Goal: Contribute content: Contribute content

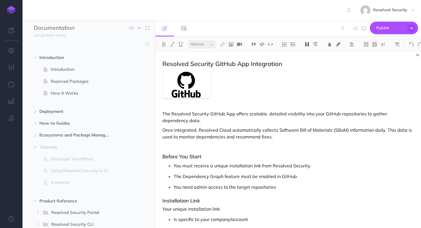
select select "null"
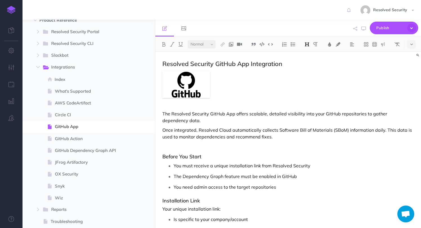
scroll to position [193, 0]
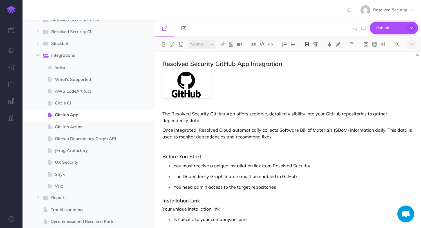
click at [412, 29] on icon "button" at bounding box center [411, 28] width 9 height 9
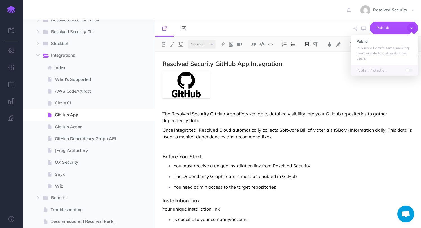
click at [325, 19] on div "Resolved Security Settings Account Settings Teams Create Team Support Documenta…" at bounding box center [210, 10] width 413 height 20
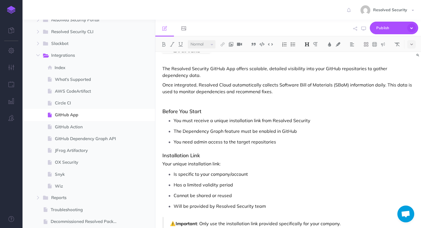
scroll to position [48, 0]
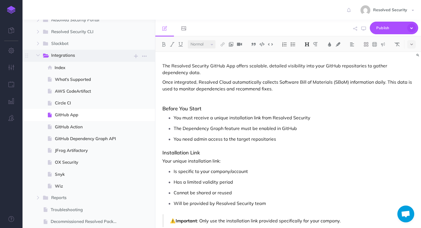
click at [77, 54] on span "Integrations" at bounding box center [82, 55] width 62 height 7
select select "null"
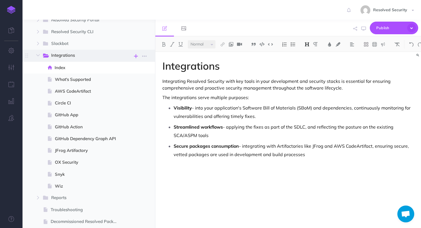
click at [136, 57] on icon "button" at bounding box center [136, 56] width 4 height 7
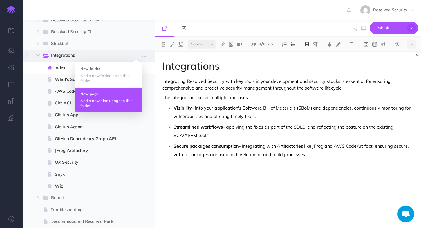
click at [93, 102] on p "Add a new blank page to this folder" at bounding box center [108, 103] width 56 height 10
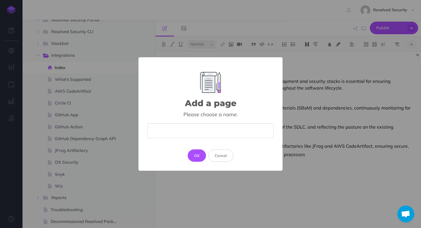
click at [169, 129] on input "text" at bounding box center [210, 131] width 126 height 15
type input "Mend"
click at [196, 156] on button "OK" at bounding box center [197, 156] width 18 height 12
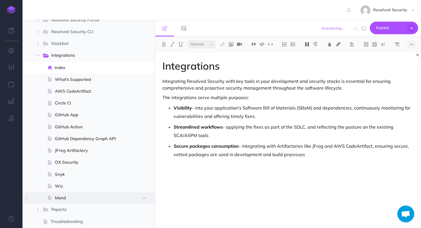
click at [66, 197] on span "Mend" at bounding box center [88, 198] width 66 height 7
select select "null"
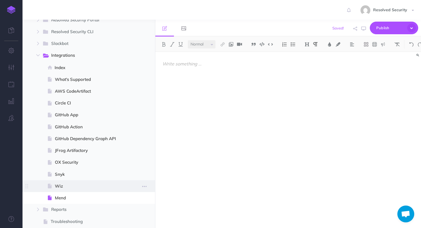
click at [66, 185] on span "Wiz" at bounding box center [88, 186] width 66 height 7
select select "null"
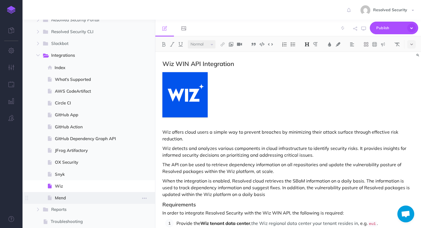
click at [71, 200] on span "Mend" at bounding box center [88, 198] width 66 height 7
select select "null"
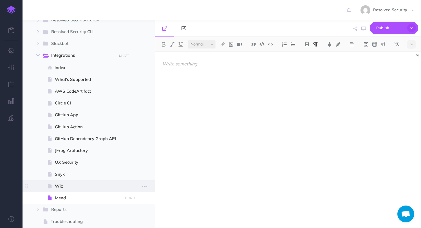
click at [70, 189] on span "Wiz" at bounding box center [88, 186] width 66 height 7
select select "null"
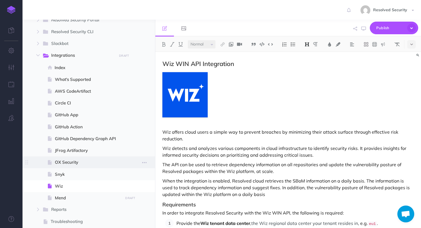
click at [73, 164] on span "OX Security" at bounding box center [88, 162] width 66 height 7
select select "null"
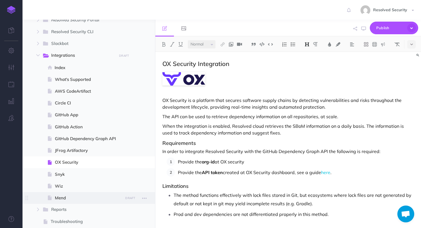
click at [59, 198] on span "Mend" at bounding box center [88, 198] width 66 height 7
select select "null"
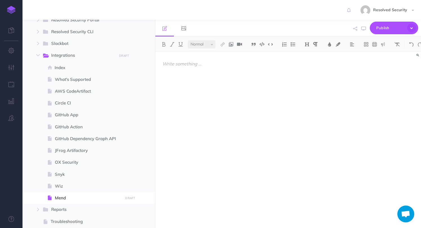
click at [189, 66] on p at bounding box center [288, 63] width 252 height 7
click at [68, 187] on span "Wiz" at bounding box center [88, 186] width 66 height 7
click at [65, 197] on span "Mend" at bounding box center [88, 198] width 66 height 7
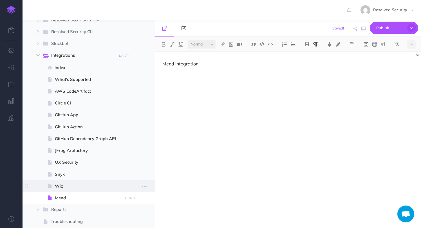
click at [67, 185] on span "Wiz" at bounding box center [88, 186] width 66 height 7
select select "null"
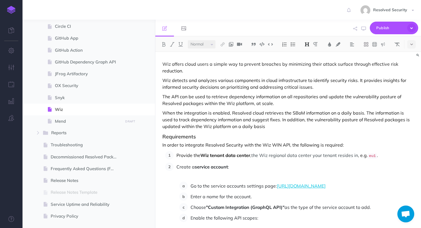
scroll to position [70, 0]
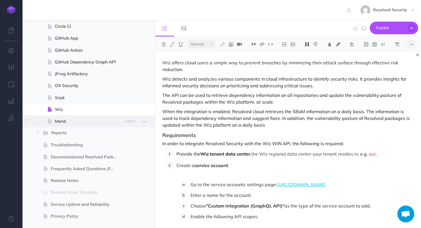
click at [61, 120] on span "Mend" at bounding box center [88, 121] width 66 height 7
select select "null"
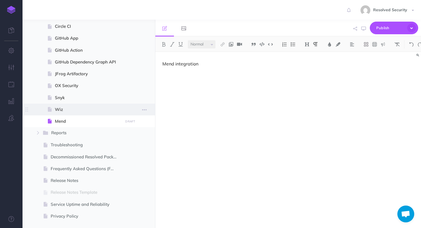
click at [67, 109] on span "Wiz" at bounding box center [88, 109] width 66 height 7
select select "null"
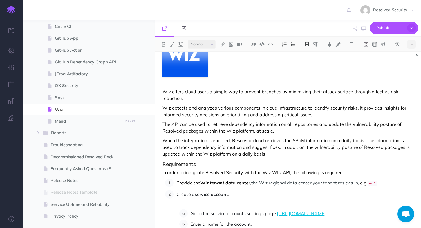
scroll to position [0, 0]
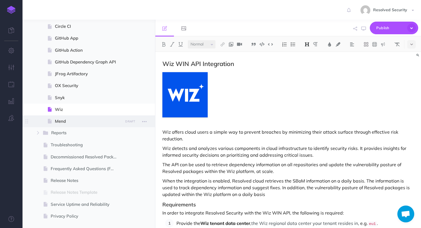
click at [66, 122] on span "Mend" at bounding box center [88, 121] width 66 height 7
select select "null"
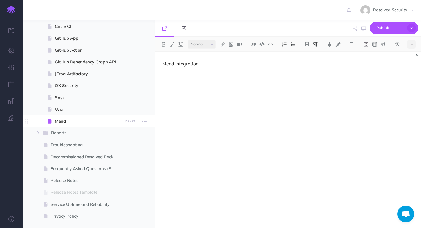
click at [75, 122] on span "Mend" at bounding box center [88, 121] width 66 height 7
click at [75, 106] on span "Wiz" at bounding box center [88, 109] width 66 height 7
select select "null"
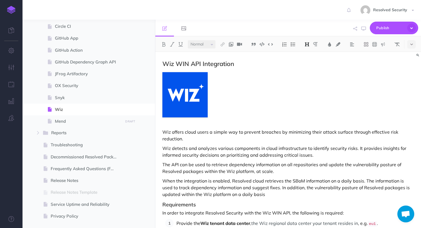
click at [232, 62] on h2 "Wiz WIN API Integration" at bounding box center [288, 63] width 252 height 7
click at [52, 100] on icon at bounding box center [50, 98] width 4 height 4
select select "null"
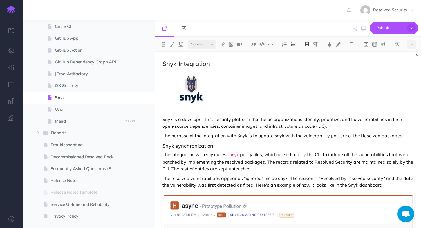
click at [200, 64] on h2 "Snyk Integration" at bounding box center [288, 63] width 252 height 7
click at [62, 121] on span "Mend" at bounding box center [88, 121] width 66 height 7
select select "null"
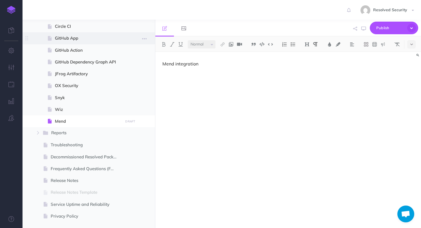
click at [86, 39] on span "GitHub App" at bounding box center [88, 38] width 66 height 7
select select "null"
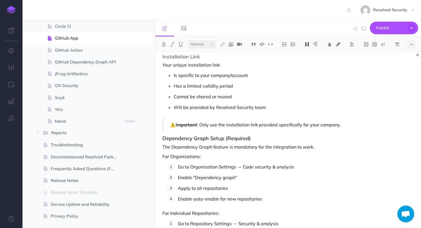
scroll to position [64, 0]
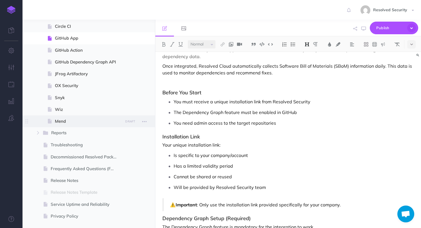
click at [71, 120] on span "Mend" at bounding box center [88, 121] width 66 height 7
select select "null"
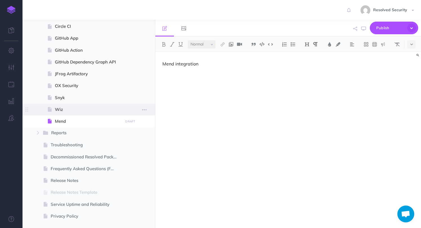
click at [67, 107] on span "Wiz" at bounding box center [88, 109] width 66 height 7
select select "null"
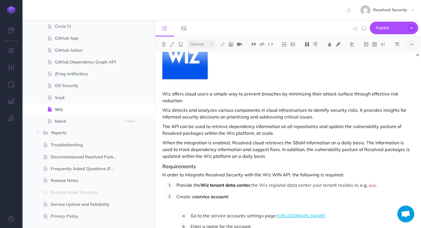
scroll to position [46, 0]
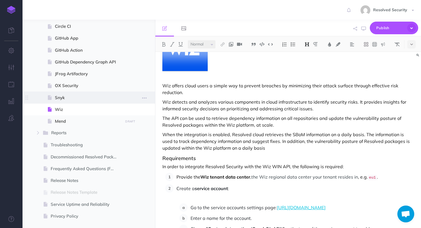
click at [68, 96] on span "Snyk" at bounding box center [88, 98] width 66 height 7
select select "null"
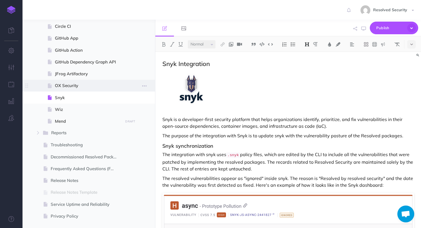
click at [93, 85] on span "OX Security" at bounding box center [88, 85] width 66 height 7
select select "null"
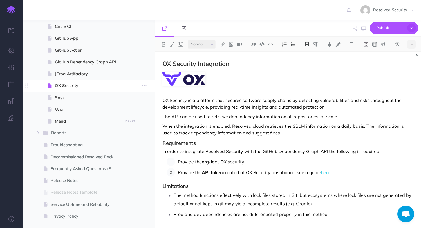
click at [92, 86] on span "OX Security" at bounding box center [88, 85] width 66 height 7
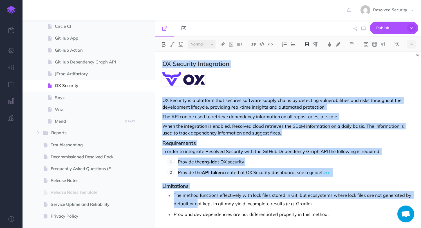
drag, startPoint x: 162, startPoint y: 64, endPoint x: 196, endPoint y: 201, distance: 141.2
click at [196, 201] on div "OX Security Integration OX Security is a platform that secures software supply …" at bounding box center [288, 148] width 266 height 192
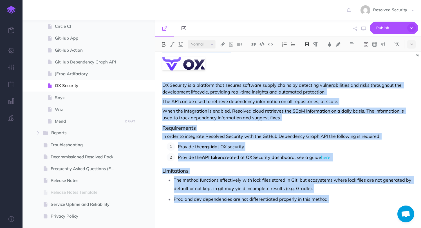
click at [335, 200] on p "Prod and dev dependencies are not differentiated properly in this method." at bounding box center [294, 199] width 240 height 8
copy div "OX Security Integration OX Security is a platform that secures software supply …"
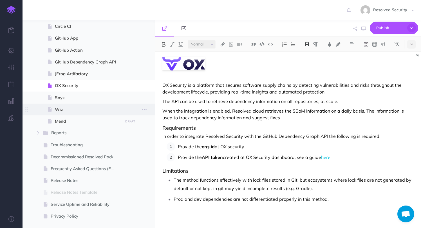
click at [61, 107] on span "Wiz" at bounding box center [88, 109] width 66 height 7
select select "null"
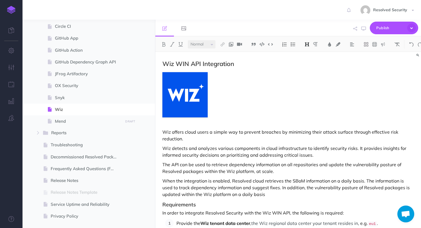
click at [245, 136] on p "Wiz offers cloud users a simple way to prevent breaches by minimizing their att…" at bounding box center [288, 136] width 252 height 14
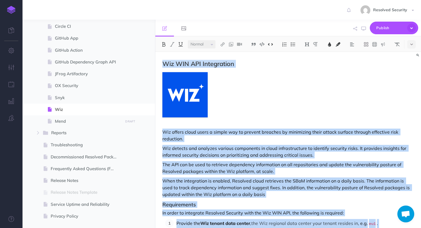
copy div "Wiz WIN API Integration Wiz offers cloud users a simple way to prevent breaches…"
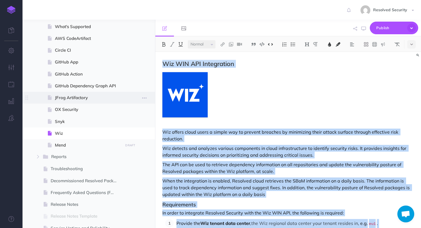
scroll to position [245, 0]
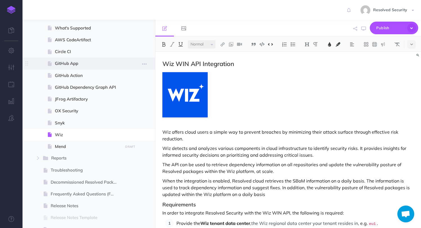
click at [73, 64] on span "GitHub App" at bounding box center [88, 63] width 66 height 7
select select "null"
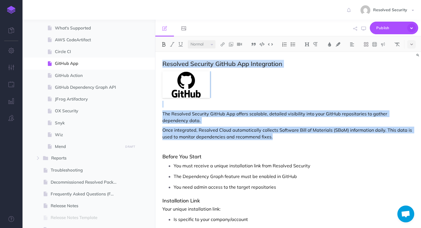
copy div "Loremips Dolorsit AmeTco Adi Elitseddoei Tem Incididu Utlabore EtdOlo Mag aliqu…"
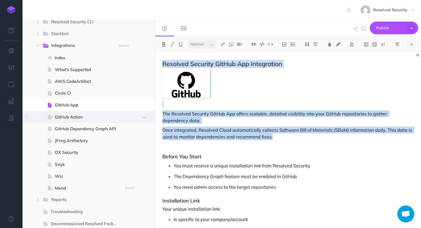
scroll to position [205, 0]
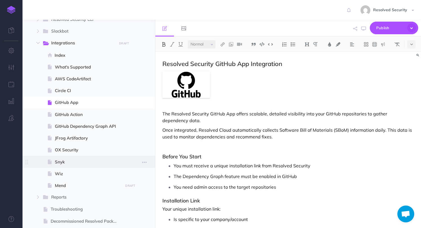
click at [67, 163] on span "Snyk" at bounding box center [88, 162] width 66 height 7
select select "null"
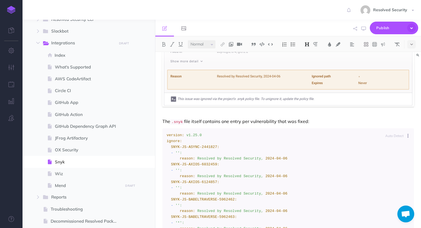
scroll to position [319, 0]
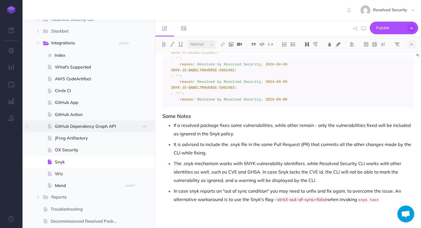
click at [93, 127] on span "GitHub Dependency Graph API" at bounding box center [88, 126] width 66 height 7
select select "null"
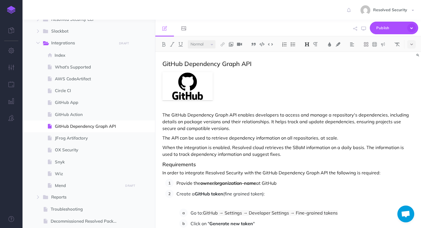
click at [243, 131] on p "The GitHub Dependency Graph API enables developers to access and manage a repos…" at bounding box center [288, 122] width 252 height 20
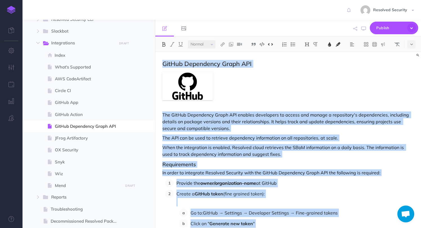
copy div "LorEmi Dolorsitam Conse ADI Eli SedDoe Temporinci Utlab ETD magnaal enimadmini …"
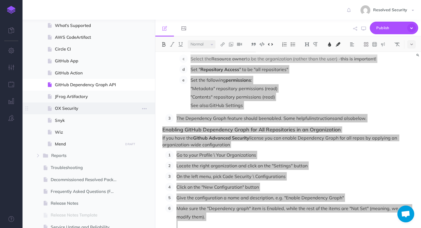
scroll to position [249, 0]
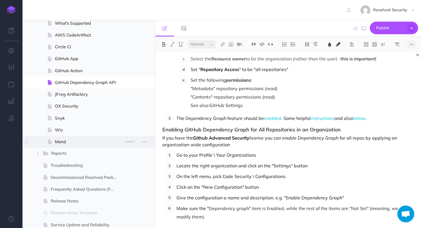
click at [75, 140] on span "Mend" at bounding box center [88, 142] width 66 height 7
select select "null"
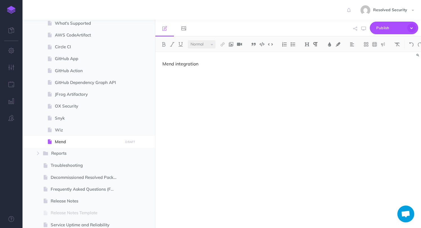
click at [241, 82] on div "Mend integration" at bounding box center [288, 137] width 266 height 171
click at [412, 45] on icon at bounding box center [411, 44] width 3 height 4
click at [319, 79] on div "Mend integration" at bounding box center [288, 137] width 266 height 171
click at [222, 63] on p "Mend integration" at bounding box center [288, 63] width 252 height 7
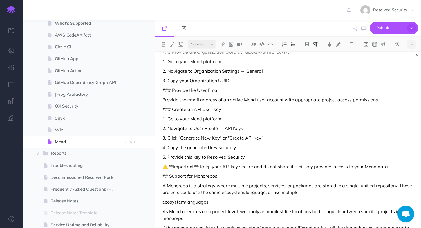
scroll to position [0, 0]
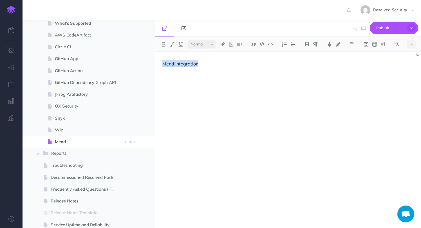
click at [287, 80] on div "Mend integration" at bounding box center [288, 137] width 266 height 171
click at [232, 67] on p "Mend integration" at bounding box center [288, 63] width 252 height 7
click at [270, 45] on img at bounding box center [270, 44] width 5 height 4
click at [262, 133] on div "Mend integra" at bounding box center [288, 137] width 266 height 171
click at [414, 46] on button at bounding box center [411, 44] width 8 height 8
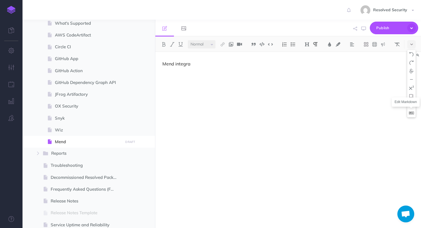
click at [413, 115] on img at bounding box center [411, 113] width 5 height 3
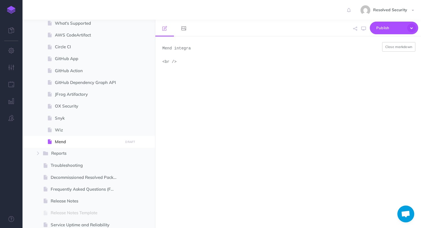
click at [303, 95] on textarea "Mend integra <br />" at bounding box center [288, 133] width 266 height 192
paste textarea "# Lore Ipsumdolors Amet (consecte AdipiScinge) se d eiusmodtempor incididu utla…"
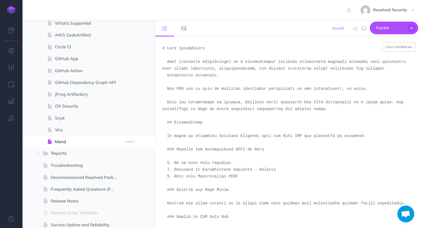
drag, startPoint x: 167, startPoint y: 62, endPoint x: 156, endPoint y: 62, distance: 10.7
click at [156, 62] on textarea at bounding box center [288, 133] width 266 height 192
type textarea "# Lore Ipsumdolors Amet (consecte AdipiScinge) se d eiusmodtempor incididu utla…"
click at [400, 51] on button "Close markdown" at bounding box center [398, 47] width 33 height 10
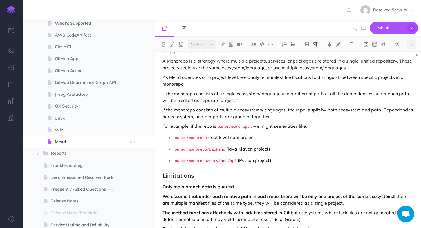
scroll to position [250, 0]
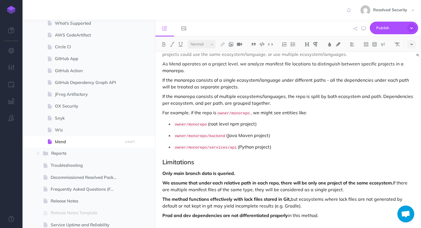
click at [414, 43] on button at bounding box center [411, 44] width 8 height 8
click at [413, 115] on button at bounding box center [411, 113] width 8 height 8
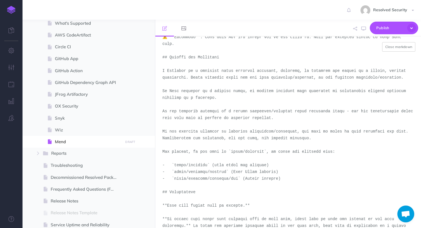
scroll to position [284, 0]
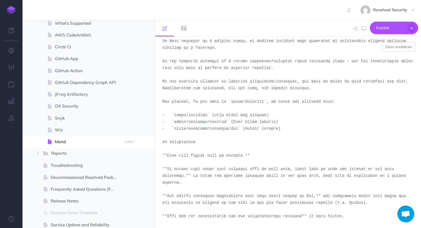
drag, startPoint x: 162, startPoint y: 144, endPoint x: 176, endPoint y: 228, distance: 85.7
click at [176, 228] on textarea at bounding box center [288, 133] width 266 height 192
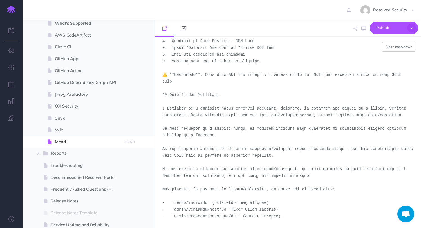
scroll to position [203, 0]
click at [171, 189] on textarea at bounding box center [288, 133] width 266 height 192
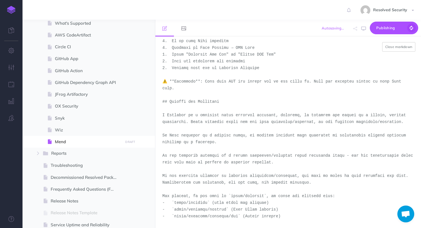
scroll to position [196, 0]
click at [253, 126] on textarea at bounding box center [288, 133] width 266 height 192
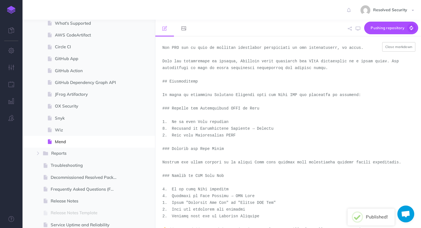
scroll to position [0, 0]
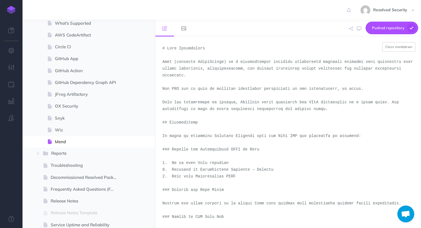
click at [215, 52] on textarea at bounding box center [288, 133] width 266 height 192
type textarea "# Lore Ipsumdolors Amet (consecte AdipiScinge) se d eiusmodtempor incididu utla…"
click at [397, 46] on button "Close markdown" at bounding box center [398, 47] width 33 height 10
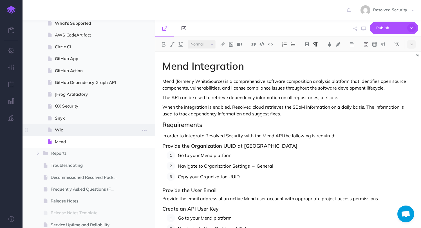
click at [63, 124] on span at bounding box center [89, 130] width 133 height 12
select select "null"
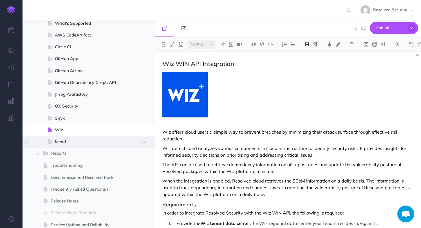
click at [62, 138] on span at bounding box center [89, 142] width 133 height 12
select select "null"
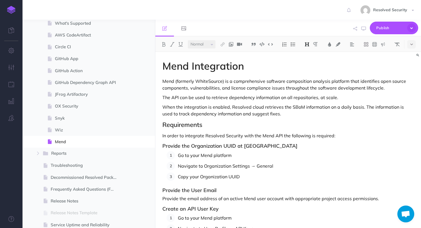
click at [254, 65] on h1 "Mend Integration" at bounding box center [288, 65] width 252 height 11
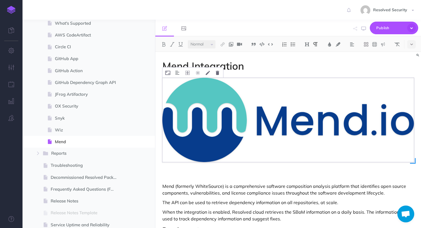
click at [408, 154] on img at bounding box center [288, 120] width 252 height 84
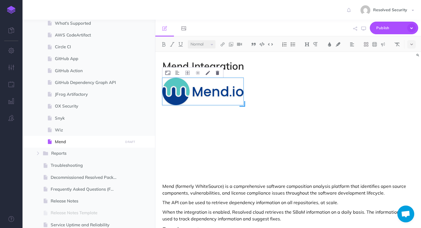
drag, startPoint x: 414, startPoint y: 161, endPoint x: 243, endPoint y: 126, distance: 174.0
click at [243, 126] on div at bounding box center [288, 120] width 252 height 84
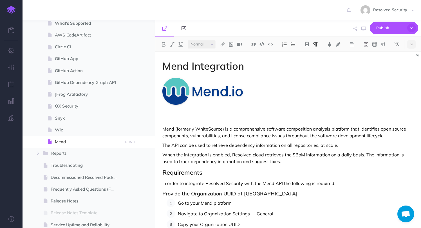
click at [242, 120] on p at bounding box center [288, 119] width 252 height 7
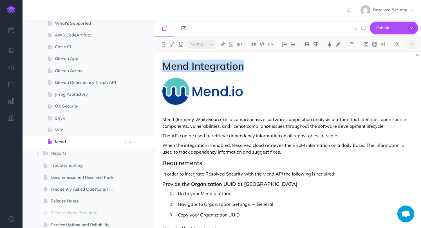
click at [411, 28] on icon "button" at bounding box center [411, 27] width 9 height 9
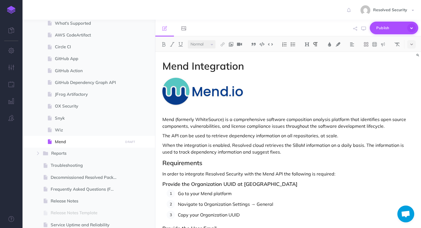
click at [400, 25] on span "Publish" at bounding box center [390, 28] width 28 height 9
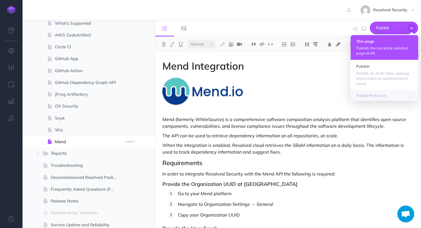
click at [370, 51] on p "Publish the currently selected page draft." at bounding box center [384, 51] width 56 height 10
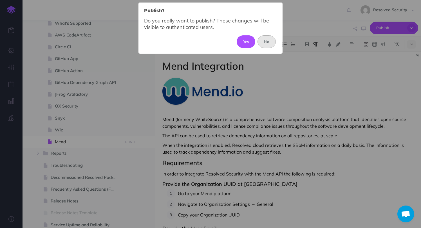
click at [271, 46] on button "No" at bounding box center [266, 41] width 18 height 12
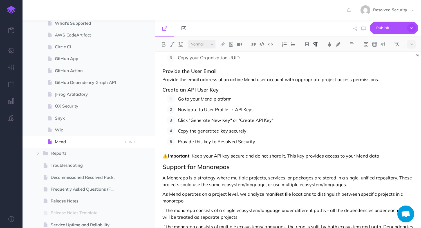
scroll to position [235, 0]
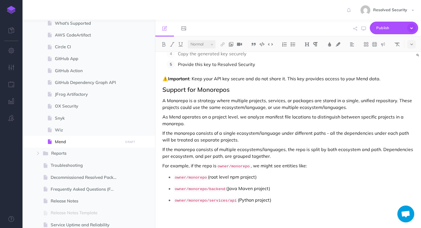
click at [254, 106] on p "A Monorepo is a strategy where multiple projects, services, or packages are sto…" at bounding box center [288, 104] width 252 height 14
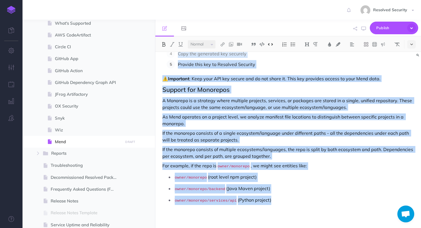
click at [412, 45] on icon at bounding box center [411, 44] width 3 height 4
click at [410, 114] on img at bounding box center [411, 113] width 5 height 3
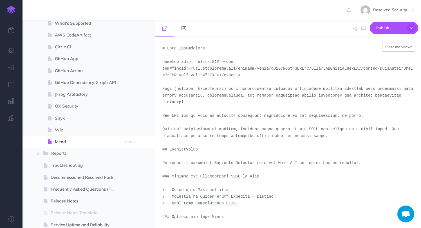
click at [343, 121] on textarea at bounding box center [288, 133] width 266 height 192
click at [61, 130] on span "Wiz" at bounding box center [88, 130] width 66 height 7
select select "null"
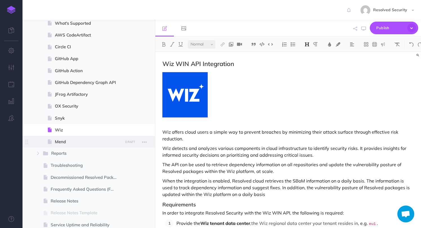
click at [59, 141] on span "Mend" at bounding box center [88, 142] width 66 height 7
select select "null"
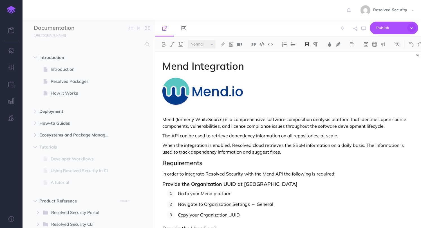
select select "null"
